Goal: Transaction & Acquisition: Purchase product/service

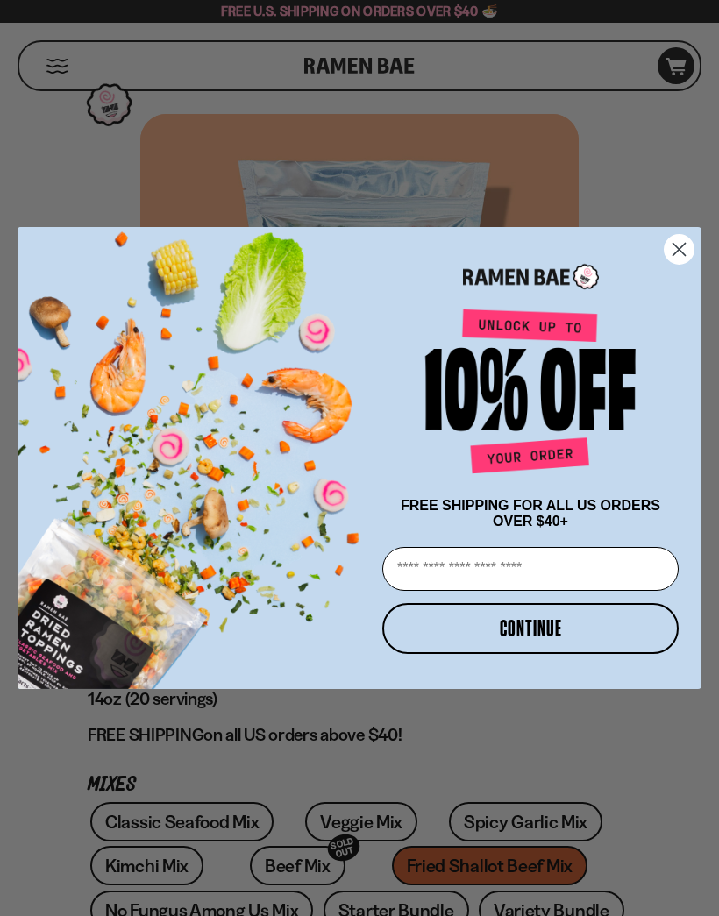
click at [686, 252] on circle "Close dialog" at bounding box center [678, 249] width 29 height 29
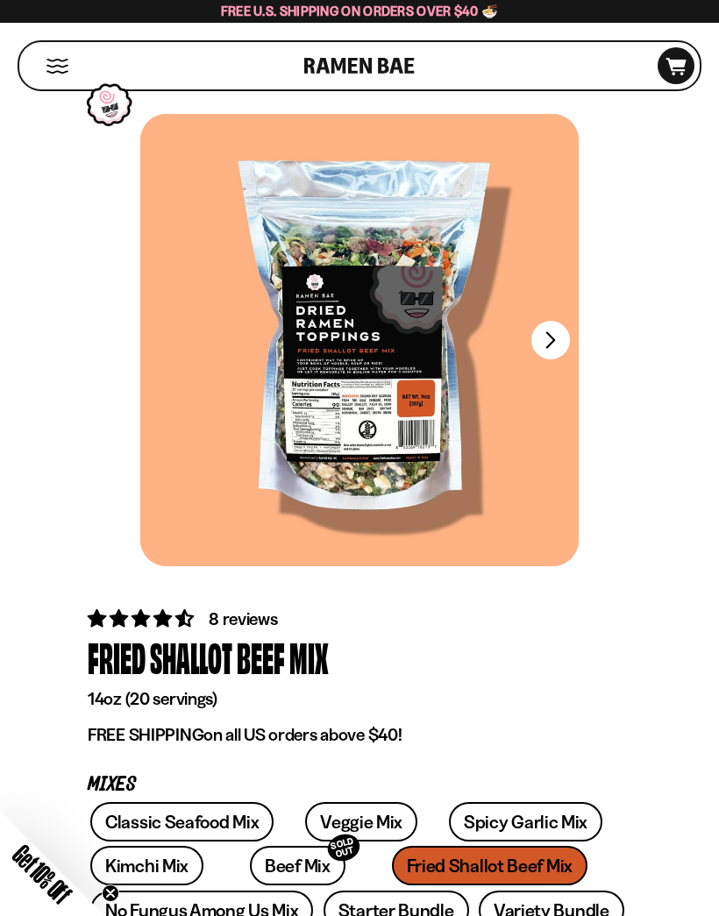
click at [564, 342] on button "FADCB6FD-DFAB-4417-9F21-029242090B77" at bounding box center [550, 340] width 39 height 39
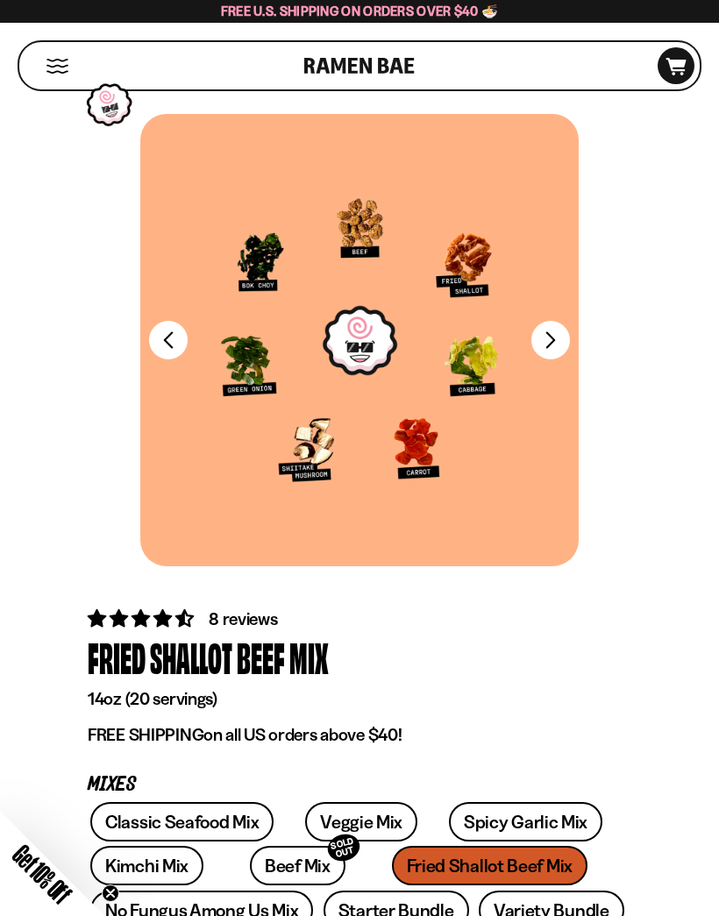
click at [563, 344] on button "FADCB6FD-DFAB-4417-9F21-029242090B77" at bounding box center [550, 340] width 39 height 39
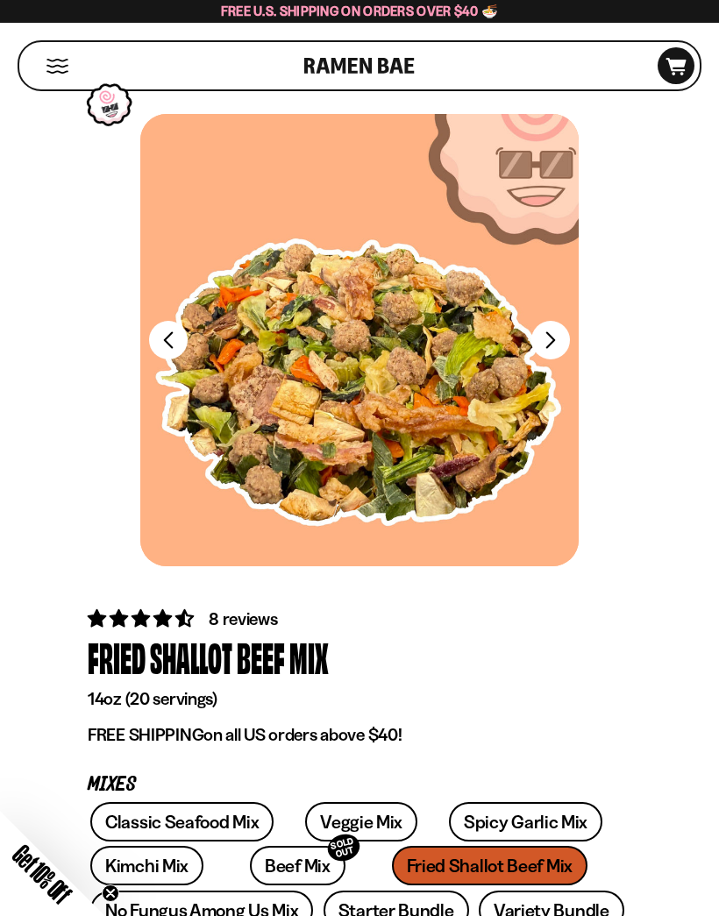
click at [565, 344] on button "FADCB6FD-DFAB-4417-9F21-029242090B77" at bounding box center [550, 340] width 39 height 39
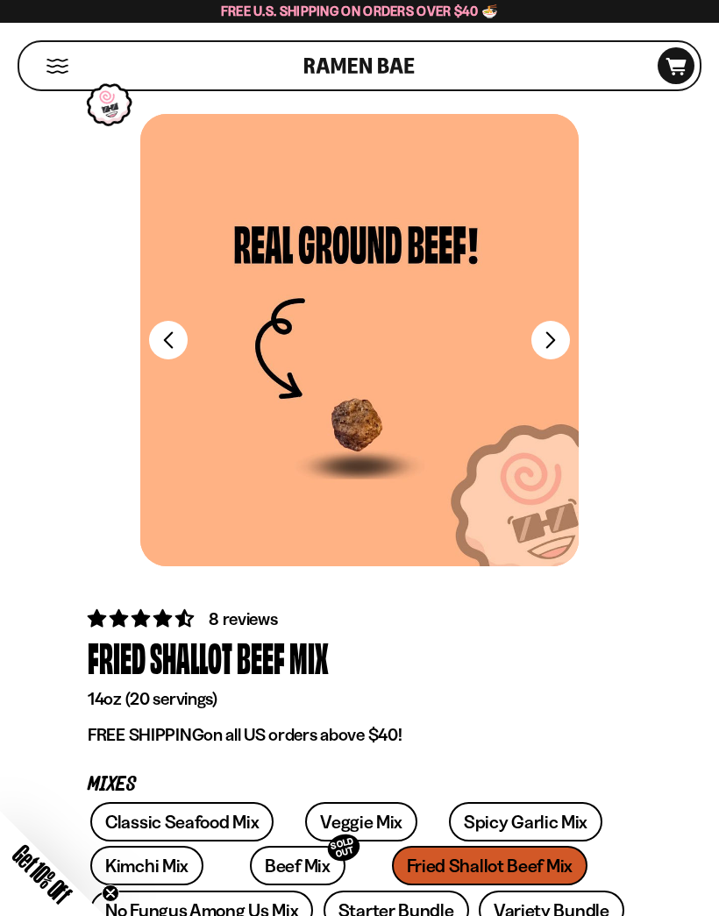
click at [562, 345] on button "FADCB6FD-DFAB-4417-9F21-029242090B77" at bounding box center [550, 340] width 39 height 39
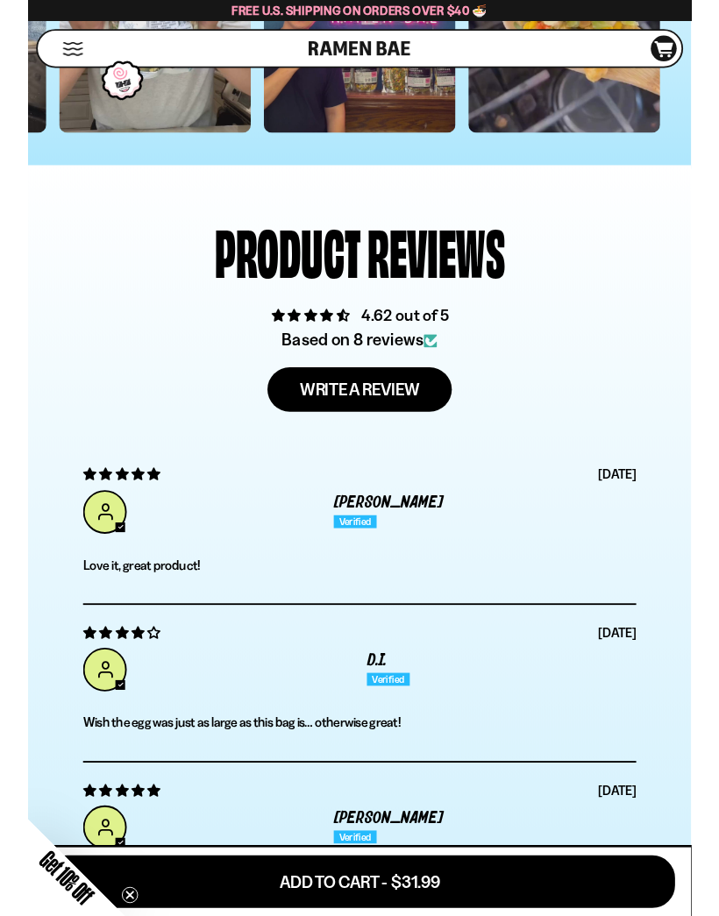
scroll to position [5341, 0]
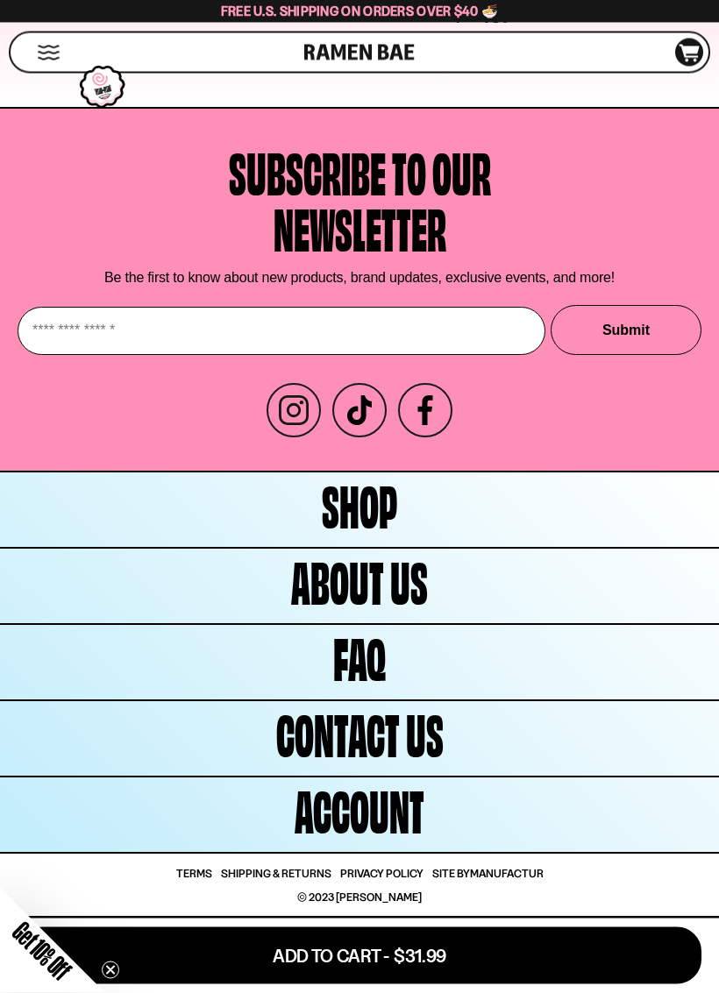
scroll to position [7777, 0]
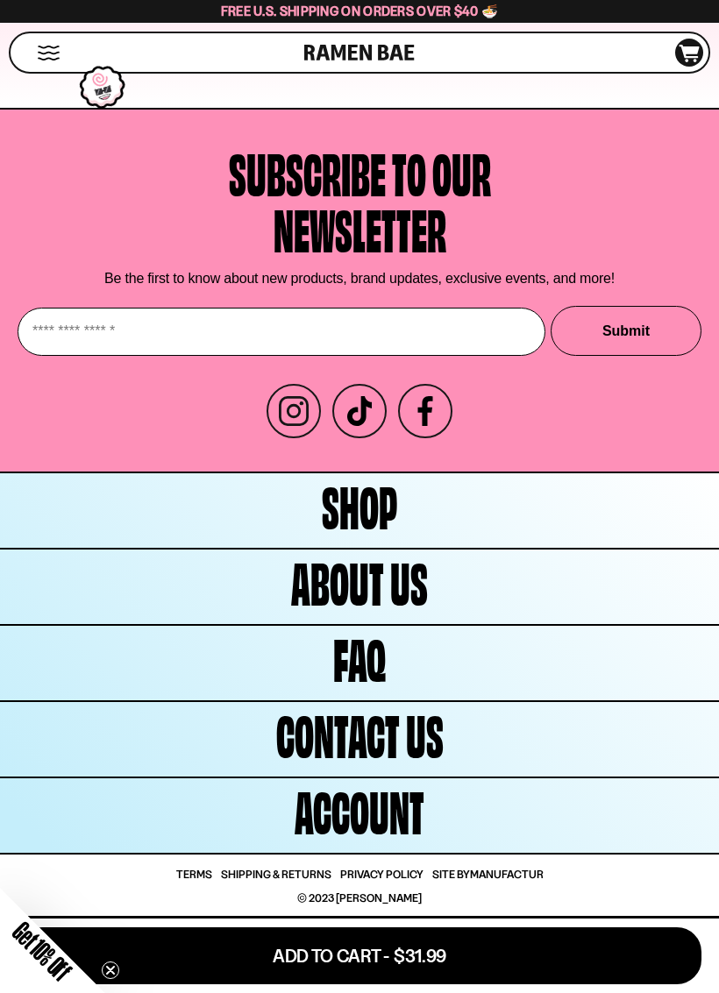
click at [382, 515] on span "Shop" at bounding box center [359, 504] width 75 height 56
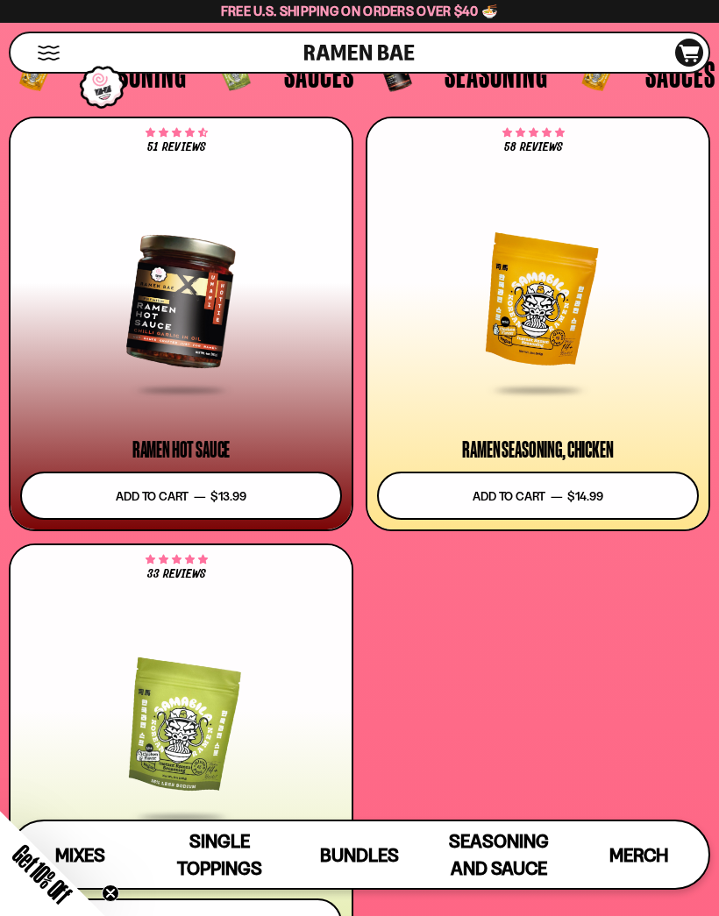
scroll to position [7086, 0]
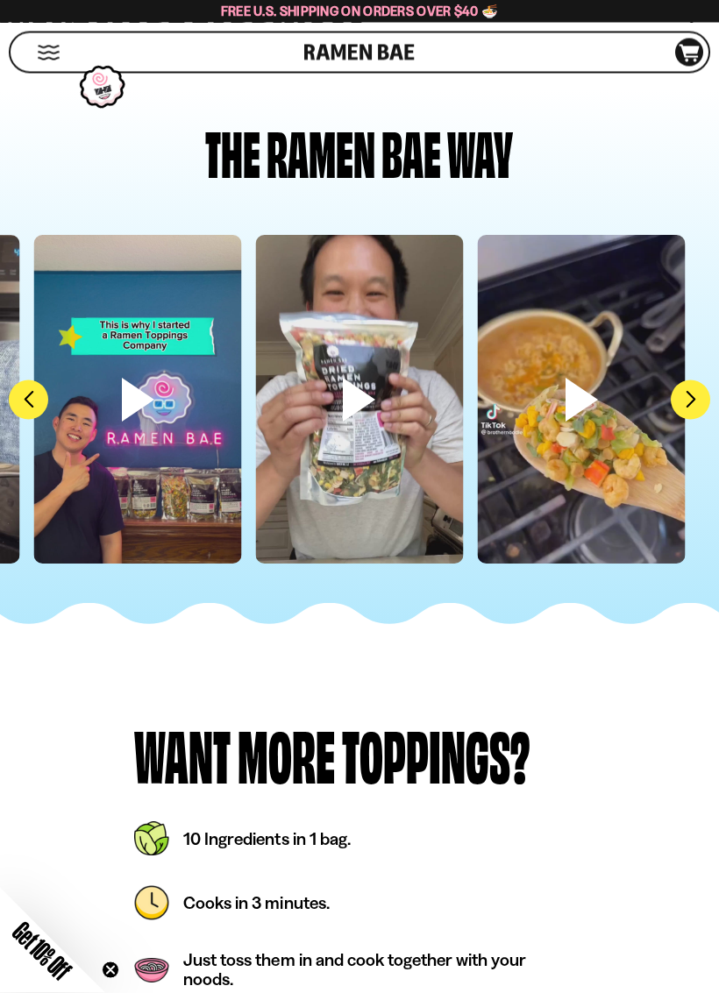
scroll to position [5683, 0]
click at [689, 390] on button "FADCB6FD-DFAB-4417-9F21-029242090B77" at bounding box center [690, 399] width 39 height 39
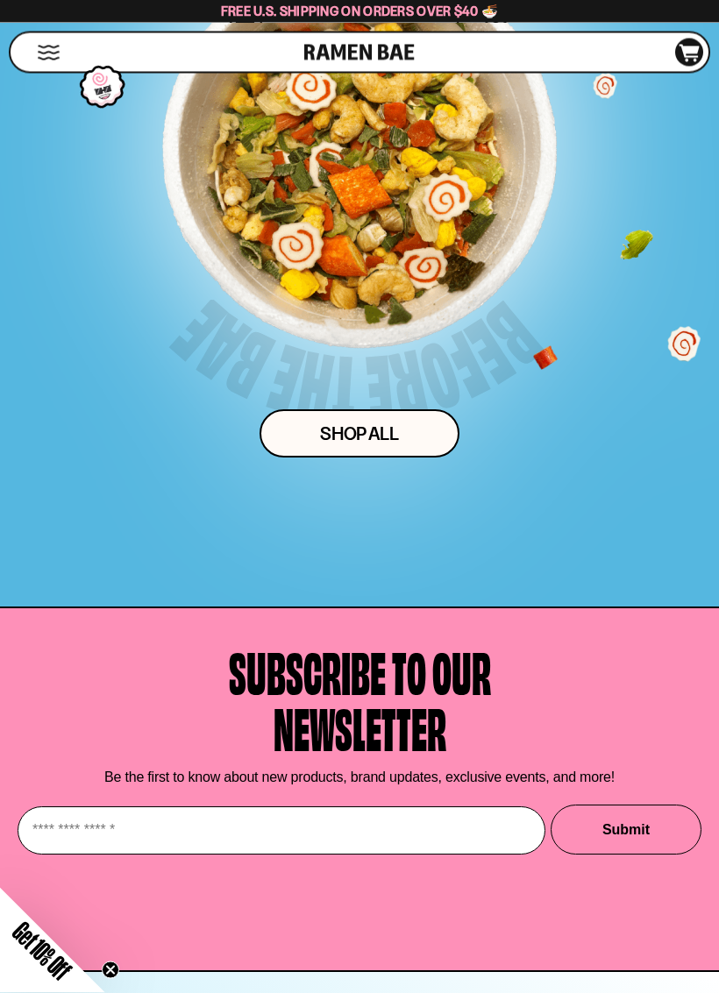
scroll to position [8979, 0]
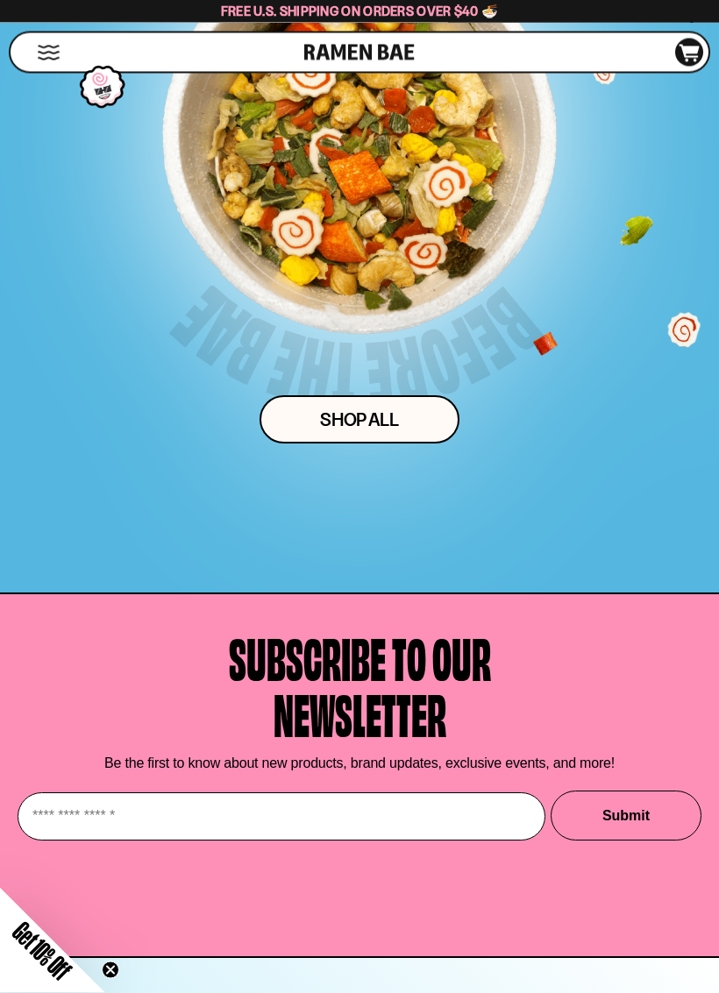
click at [390, 444] on link "Shop ALl" at bounding box center [359, 420] width 200 height 48
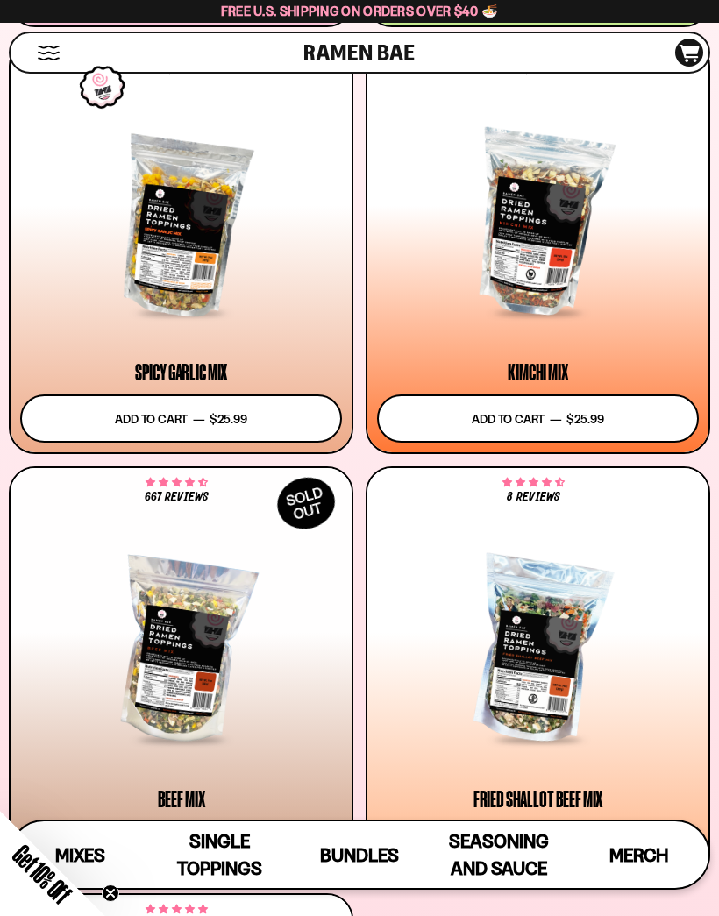
scroll to position [943, 0]
